Goal: Task Accomplishment & Management: Manage account settings

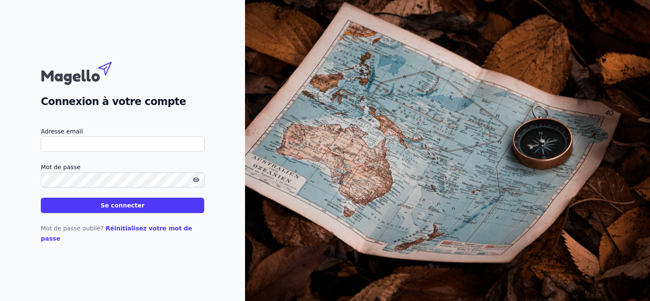
click at [77, 148] on input "Adresse email" at bounding box center [123, 144] width 164 height 15
click at [142, 128] on div "Connexion à votre compte Adresse email Mot de passe Se connecter Mot de passe o…" at bounding box center [122, 150] width 163 height 186
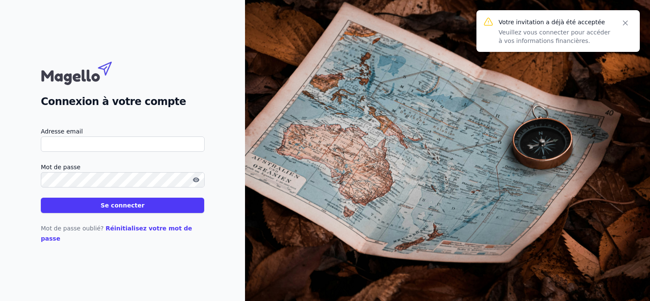
click at [119, 146] on input "Adresse email" at bounding box center [123, 144] width 164 height 15
click at [110, 148] on input "Adresse email" at bounding box center [123, 144] width 164 height 15
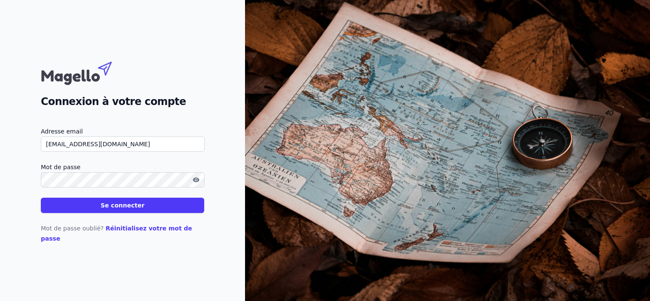
type input "office@ibzgroup.be"
